Goal: Transaction & Acquisition: Purchase product/service

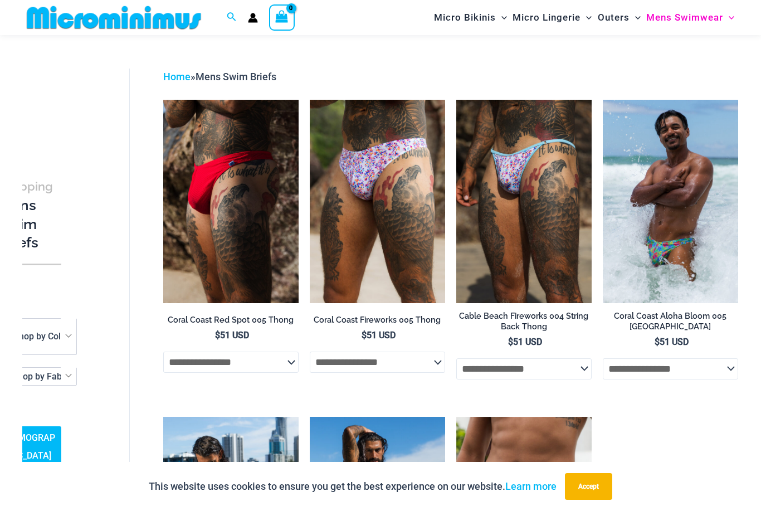
scroll to position [18, 0]
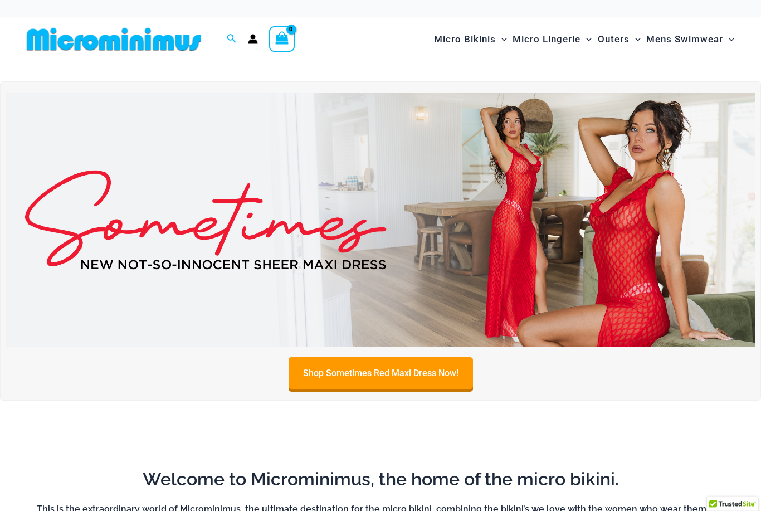
click at [651, 251] on img at bounding box center [380, 220] width 749 height 255
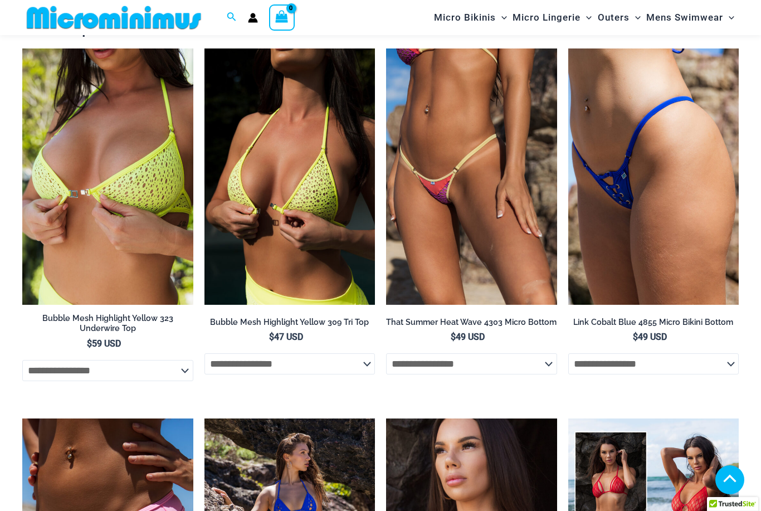
scroll to position [1146, 0]
